Goal: Information Seeking & Learning: Find specific fact

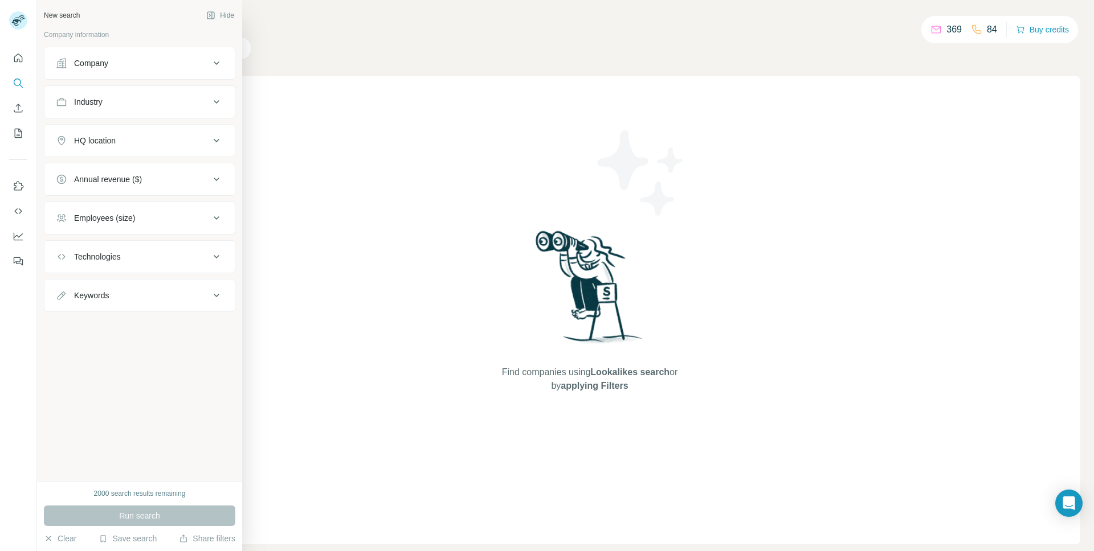
click at [77, 68] on div "Company" at bounding box center [91, 63] width 34 height 11
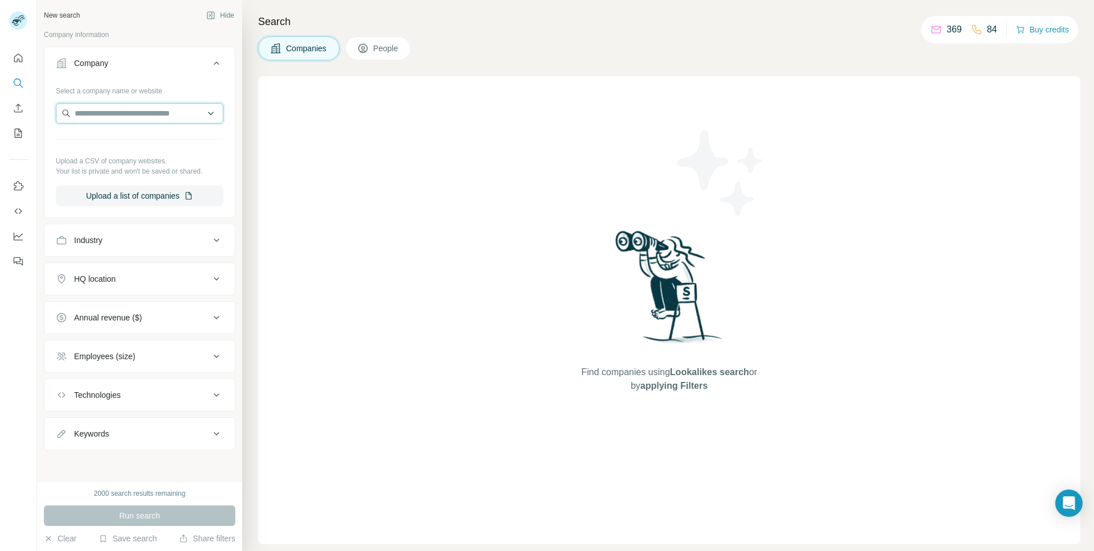
click at [113, 117] on input "text" at bounding box center [139, 113] width 167 height 21
type input "*********"
click at [122, 147] on div "Surfe [DOMAIN_NAME]" at bounding box center [135, 144] width 153 height 31
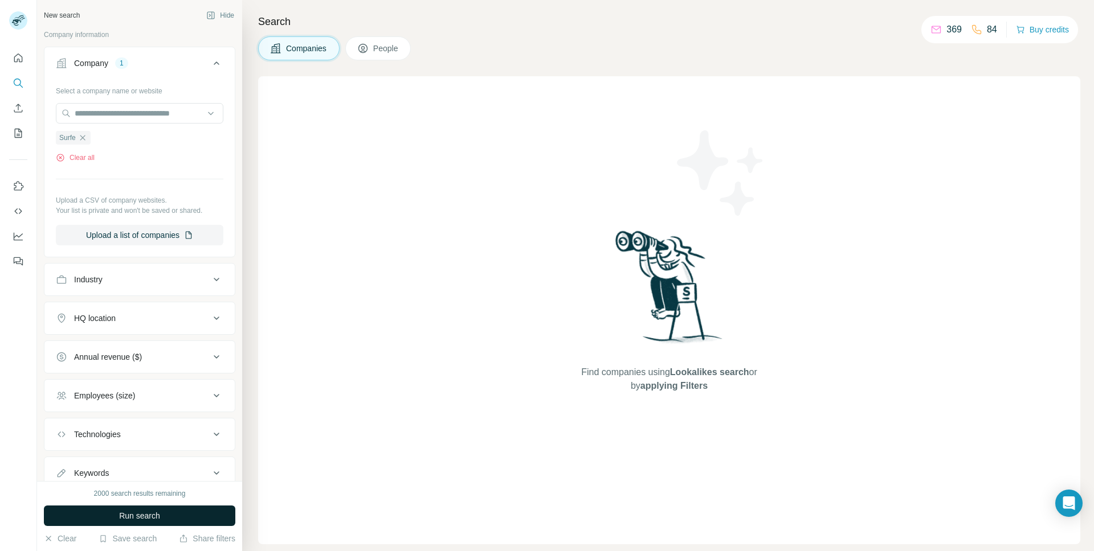
click at [107, 521] on button "Run search" at bounding box center [139, 516] width 191 height 21
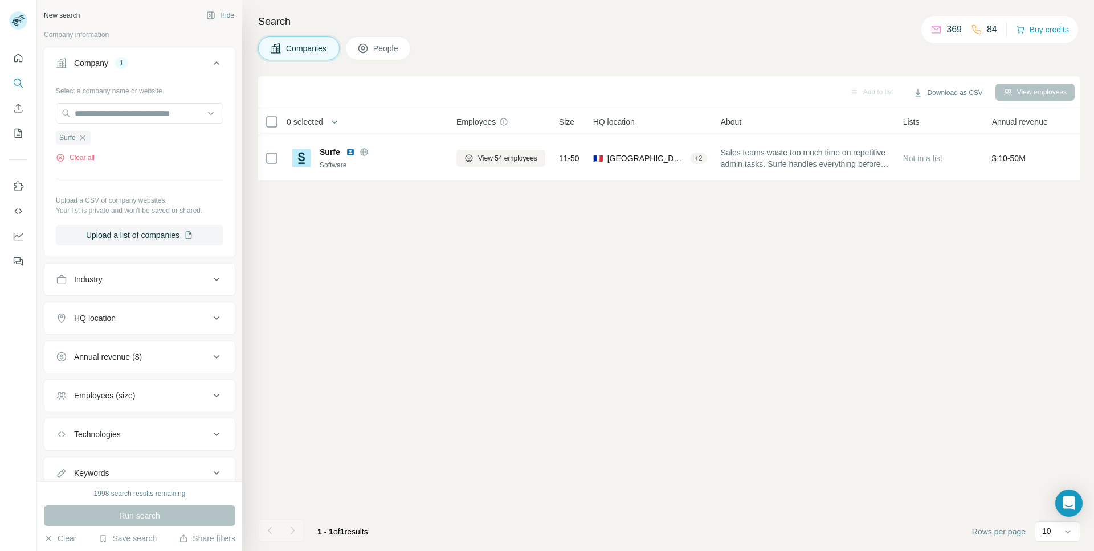
click at [688, 134] on th "HQ location" at bounding box center [650, 121] width 128 height 27
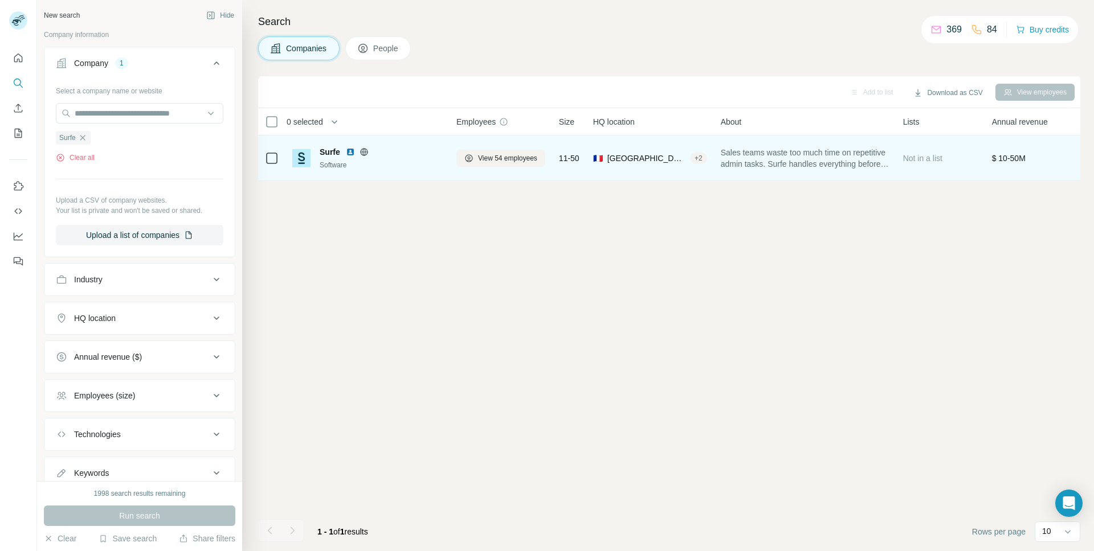
click at [688, 141] on td "🇫🇷 [GEOGRAPHIC_DATA], [GEOGRAPHIC_DATA], [GEOGRAPHIC_DATA] + 2" at bounding box center [650, 159] width 128 height 46
